Goal: Task Accomplishment & Management: Complete application form

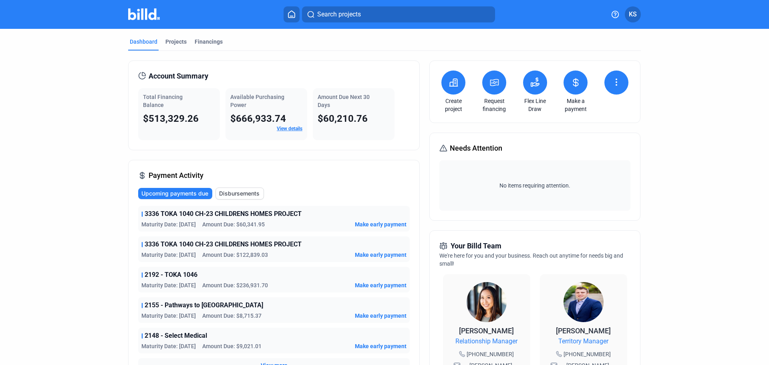
click at [452, 90] on button at bounding box center [454, 83] width 24 height 24
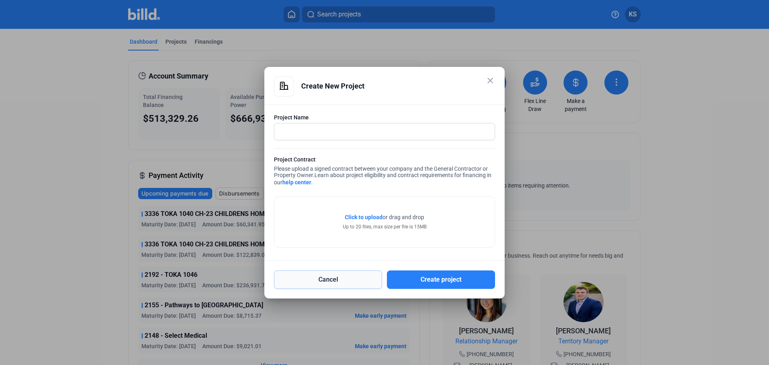
click at [363, 277] on button "Cancel" at bounding box center [328, 280] width 108 height 18
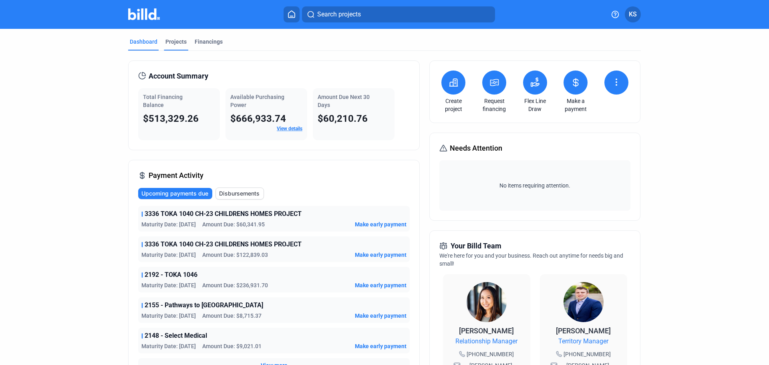
click at [172, 38] on div "Projects" at bounding box center [176, 42] width 21 height 8
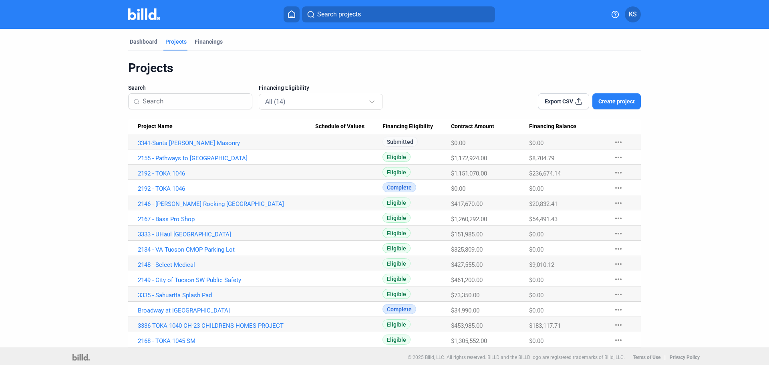
click at [632, 102] on span "Create project" at bounding box center [617, 101] width 36 height 8
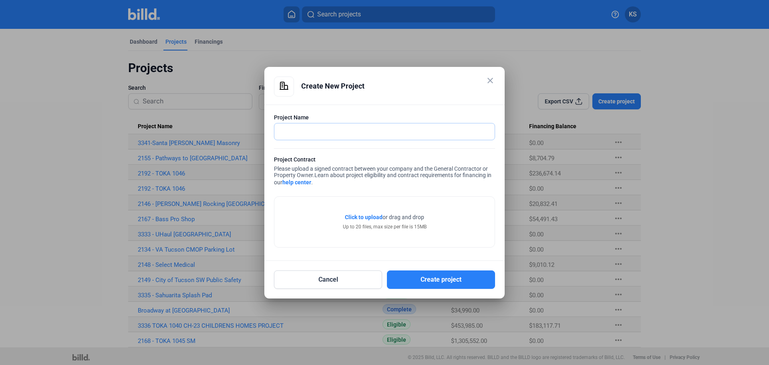
click at [301, 132] on input "text" at bounding box center [381, 131] width 212 height 16
type input "3344 - [PERSON_NAME][GEOGRAPHIC_DATA]"
click at [367, 218] on span "Click to upload" at bounding box center [364, 217] width 38 height 6
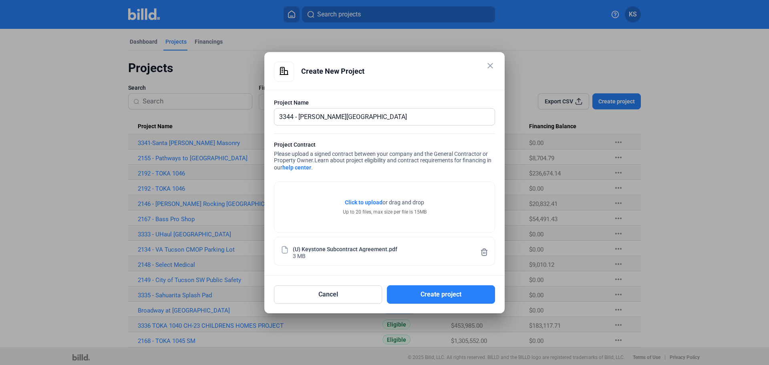
click at [485, 252] on icon at bounding box center [485, 252] width 6 height 7
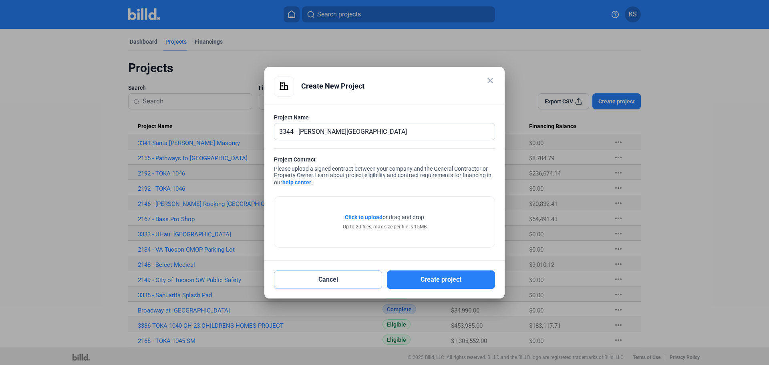
click at [341, 285] on button "Cancel" at bounding box center [328, 280] width 108 height 18
